Goal: Task Accomplishment & Management: Use online tool/utility

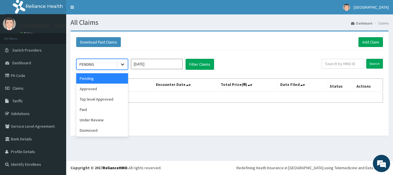
click at [124, 65] on icon at bounding box center [123, 64] width 6 height 6
click at [93, 92] on div "Approved" at bounding box center [102, 88] width 52 height 10
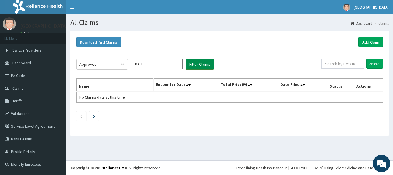
click at [205, 63] on button "Filter Claims" at bounding box center [200, 64] width 28 height 11
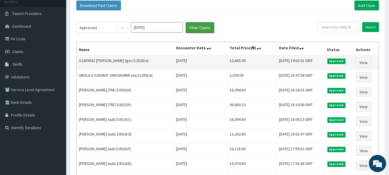
scroll to position [8, 0]
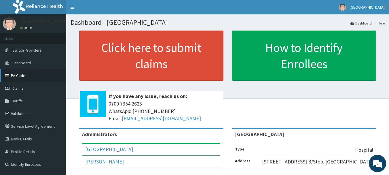
click at [21, 75] on link "PA Code" at bounding box center [33, 75] width 66 height 13
